Goal: Information Seeking & Learning: Understand process/instructions

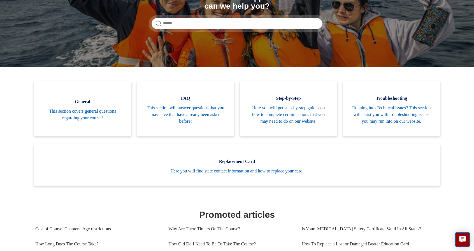
scroll to position [84, 0]
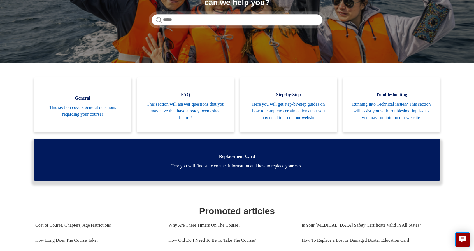
click at [241, 170] on span "Here you will find state contact information and how to replace your card." at bounding box center [236, 166] width 389 height 7
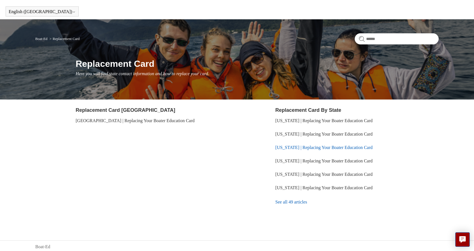
scroll to position [18, 0]
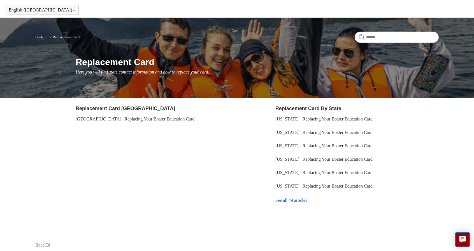
click at [294, 201] on link "See all 49 articles" at bounding box center [356, 200] width 163 height 15
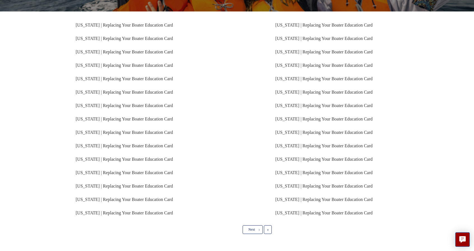
scroll to position [96, 0]
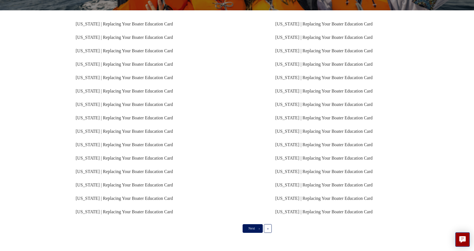
click at [255, 227] on link "Next ›" at bounding box center [252, 229] width 20 height 8
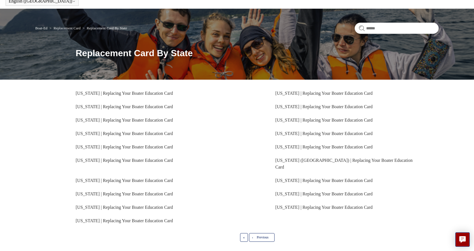
scroll to position [28, 0]
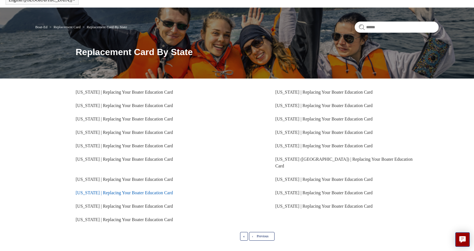
click at [110, 191] on link "California | Replacing Your Boater Education Card" at bounding box center [124, 193] width 97 height 5
